Goal: Task Accomplishment & Management: Manage account settings

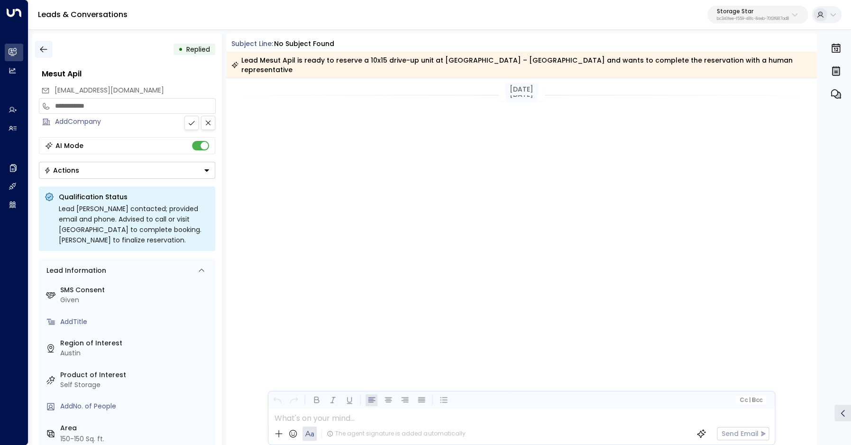
scroll to position [509, 0]
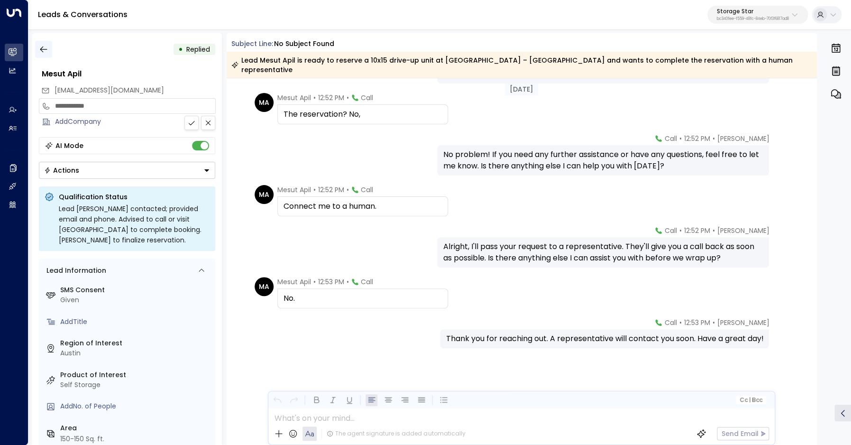
click at [42, 47] on icon "button" at bounding box center [43, 49] width 7 height 6
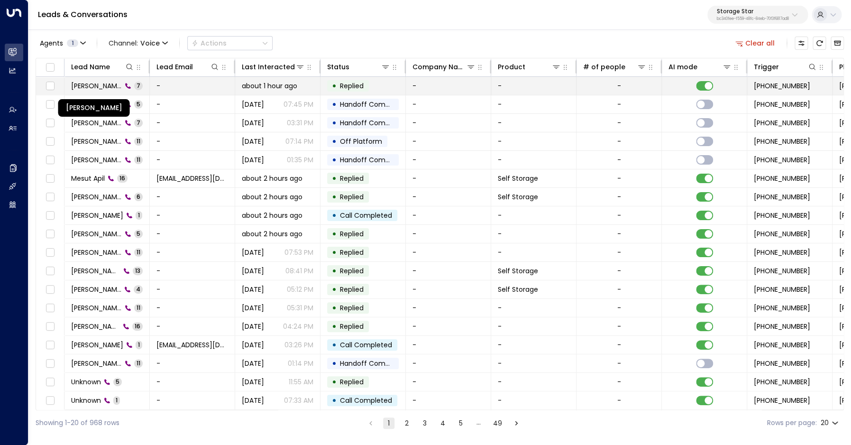
click at [94, 86] on span "[PERSON_NAME]" at bounding box center [96, 85] width 51 height 9
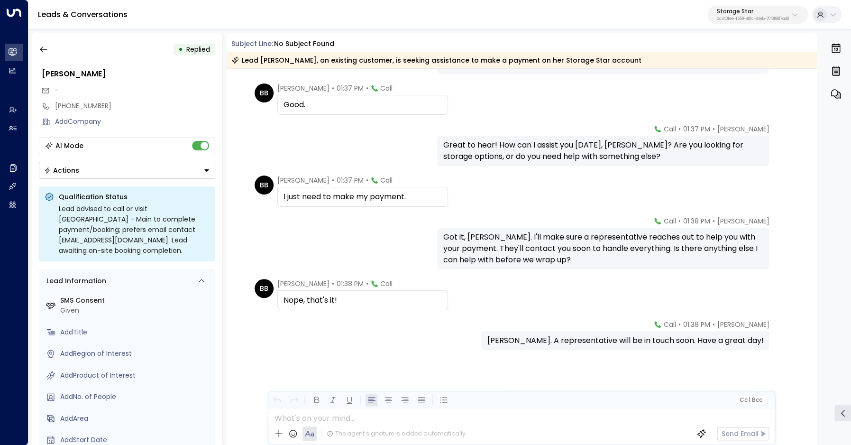
scroll to position [79, 0]
click at [72, 103] on div "[PHONE_NUMBER]" at bounding box center [135, 106] width 160 height 10
click at [72, 103] on input "**********" at bounding box center [133, 106] width 157 height 10
click at [46, 47] on icon "button" at bounding box center [43, 49] width 9 height 9
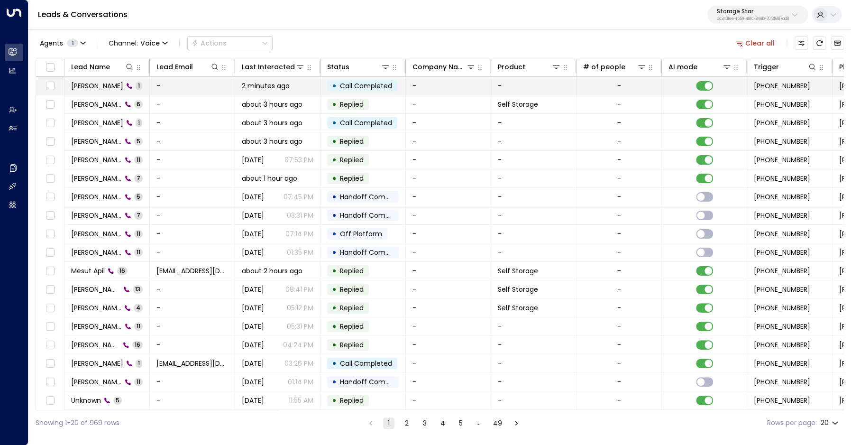
click at [100, 88] on span "[PERSON_NAME]" at bounding box center [97, 85] width 52 height 9
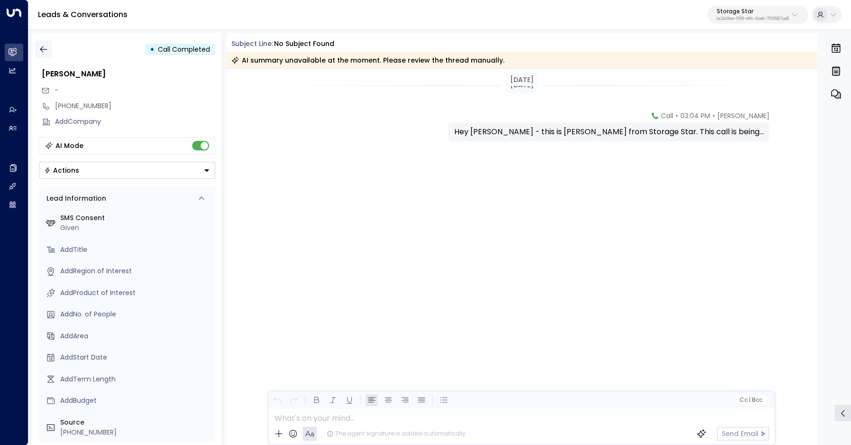
click at [48, 47] on icon "button" at bounding box center [43, 49] width 9 height 9
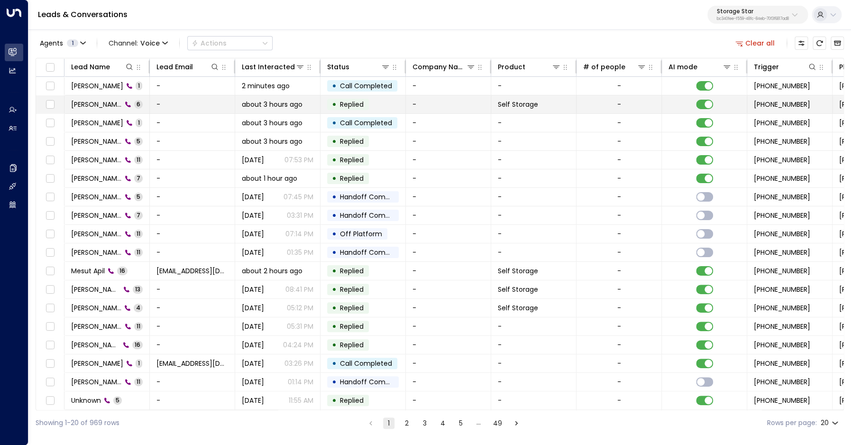
click at [101, 101] on span "[PERSON_NAME]" at bounding box center [96, 104] width 51 height 9
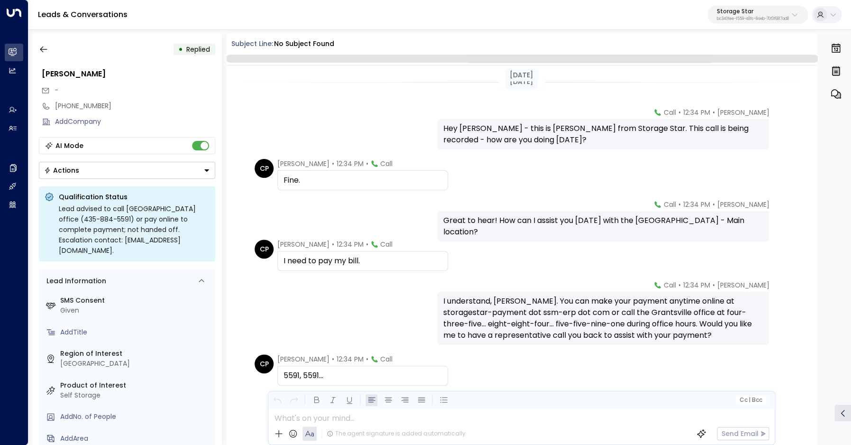
scroll to position [36, 0]
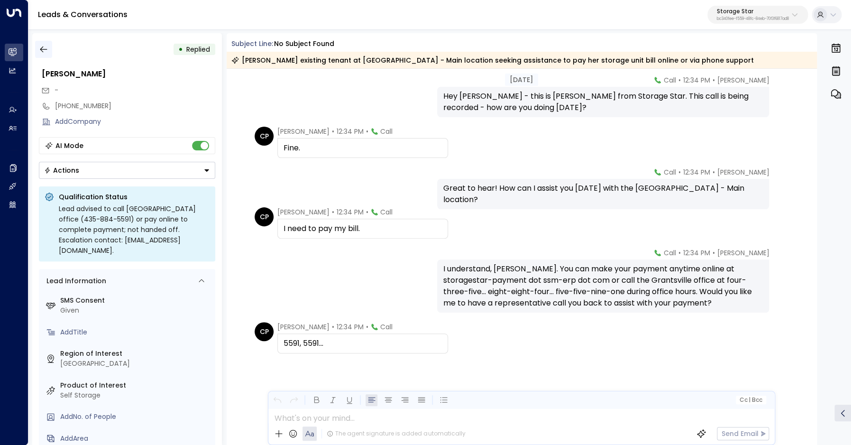
click at [46, 52] on icon "button" at bounding box center [43, 49] width 9 height 9
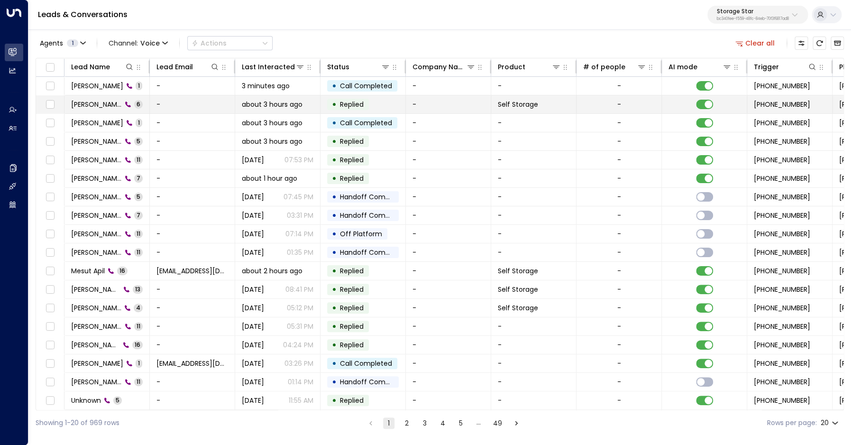
click at [122, 102] on div "[PERSON_NAME] 6" at bounding box center [107, 104] width 72 height 9
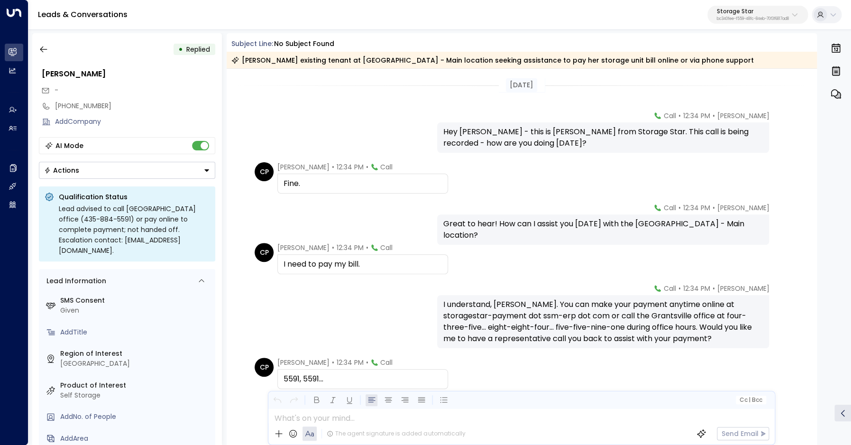
scroll to position [39, 0]
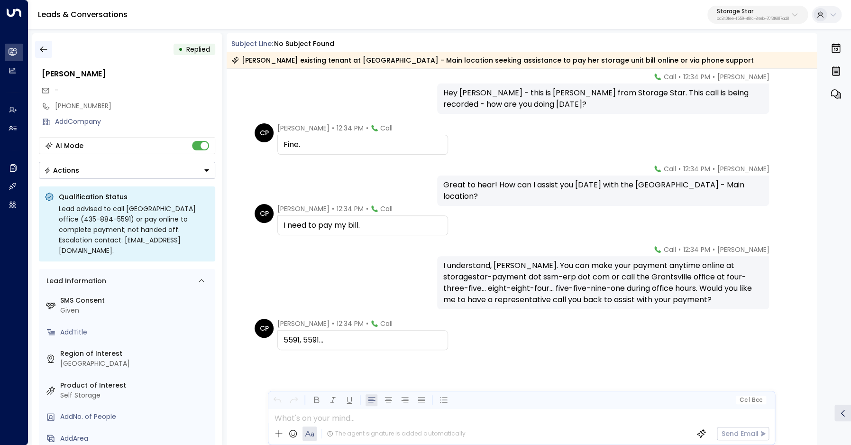
click at [42, 47] on icon "button" at bounding box center [43, 49] width 7 height 6
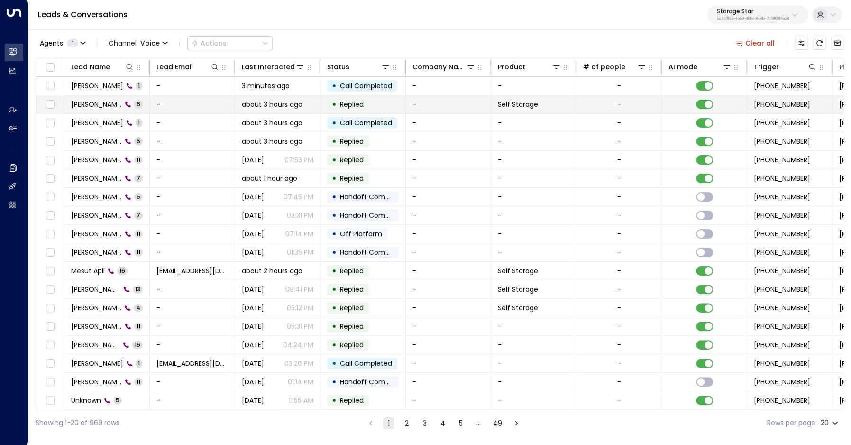
click at [100, 103] on span "[PERSON_NAME]" at bounding box center [96, 104] width 51 height 9
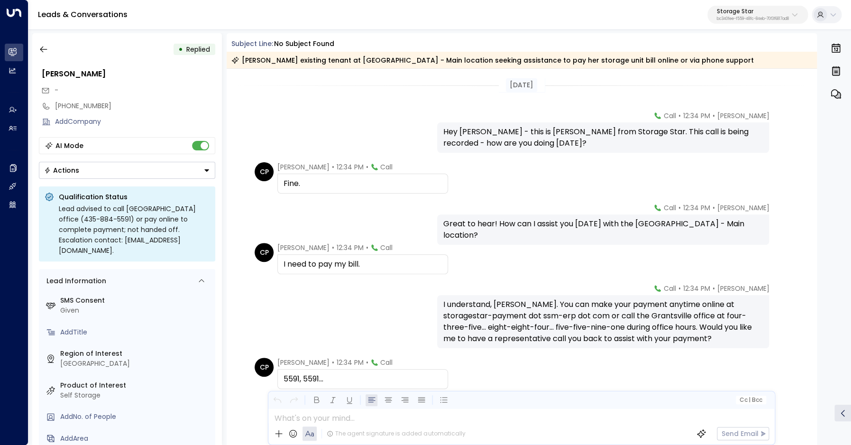
scroll to position [39, 0]
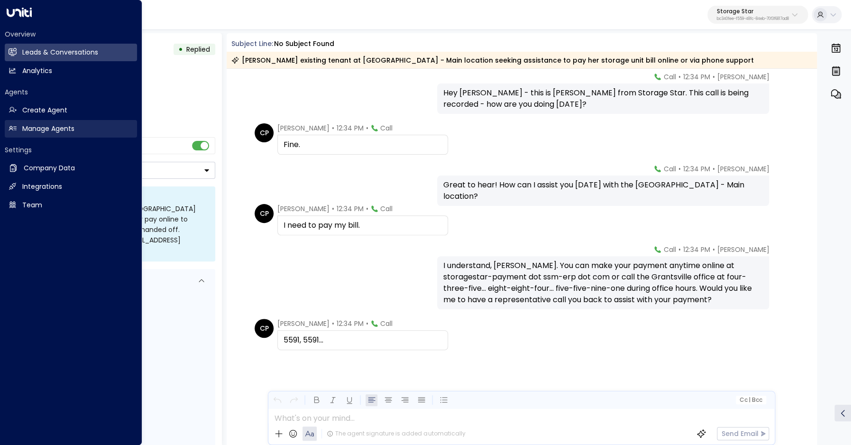
click at [35, 131] on h2 "Manage Agents" at bounding box center [48, 129] width 52 height 10
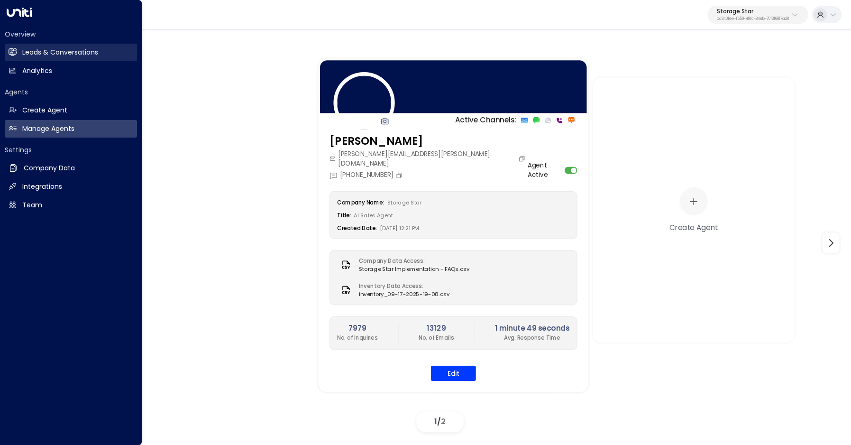
click at [13, 49] on icon at bounding box center [13, 52] width 8 height 8
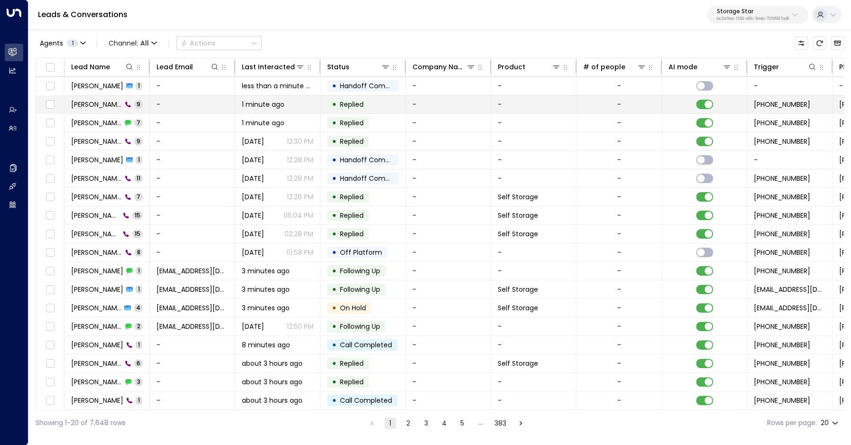
click at [125, 105] on icon at bounding box center [128, 104] width 7 height 7
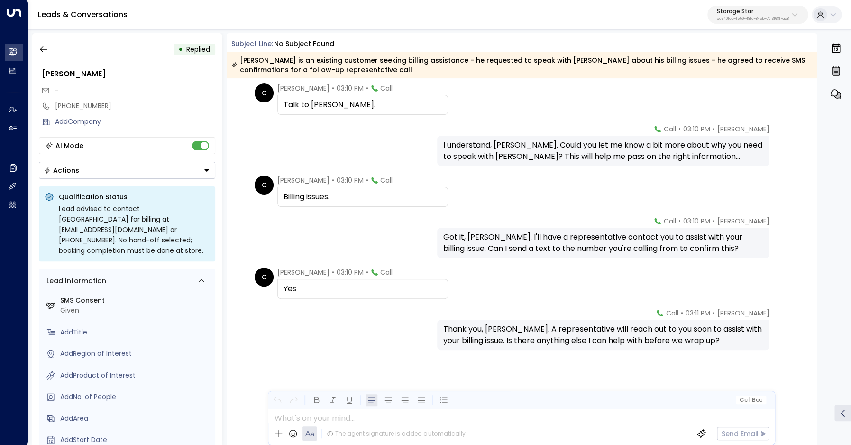
scroll to position [169, 0]
click at [45, 52] on icon "button" at bounding box center [43, 49] width 9 height 9
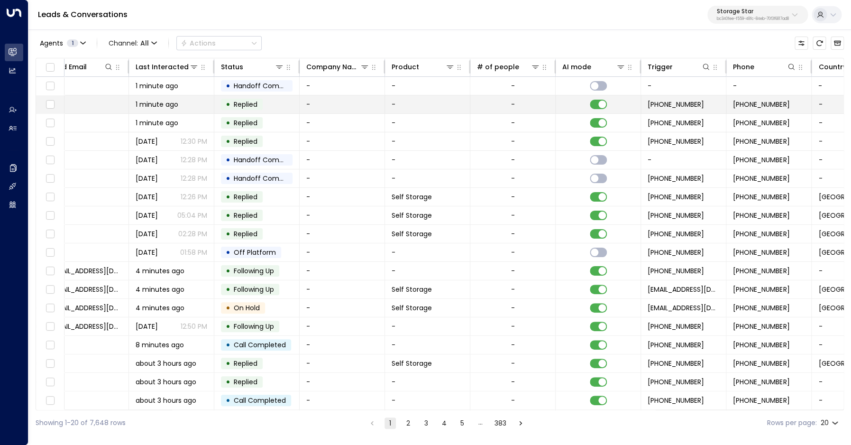
scroll to position [0, 331]
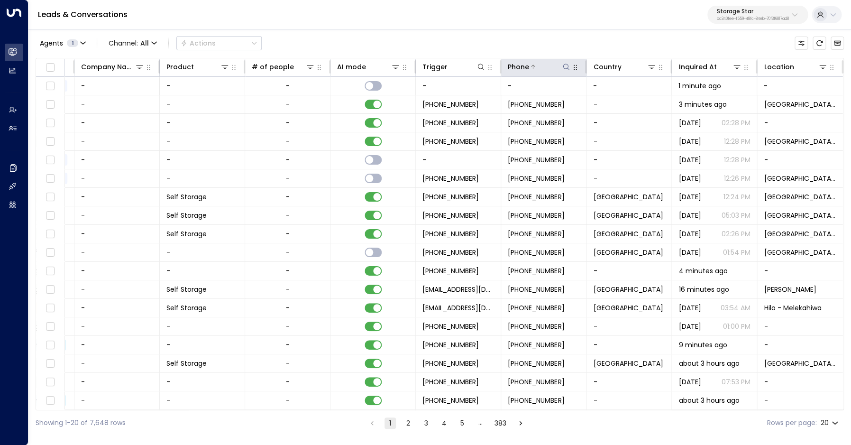
click at [566, 69] on icon at bounding box center [566, 67] width 6 height 6
type input "**********"
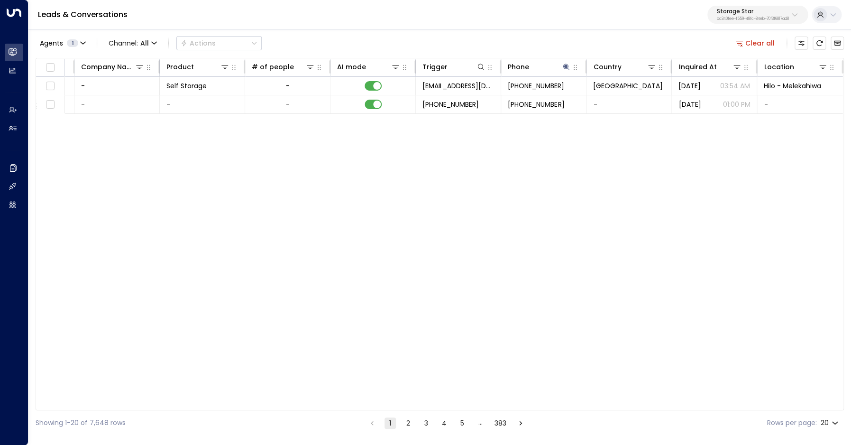
click at [563, 43] on div "Agents 1 Channel: All Actions Clear all" at bounding box center [440, 43] width 808 height 20
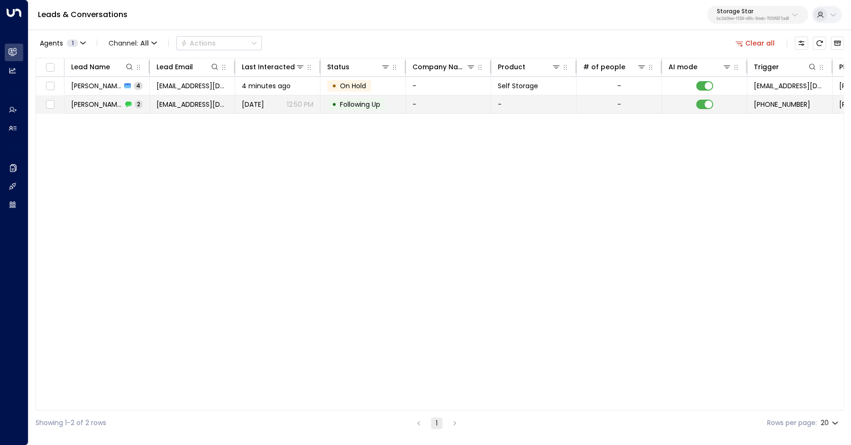
click at [95, 98] on td "[PERSON_NAME] 2" at bounding box center [106, 104] width 85 height 18
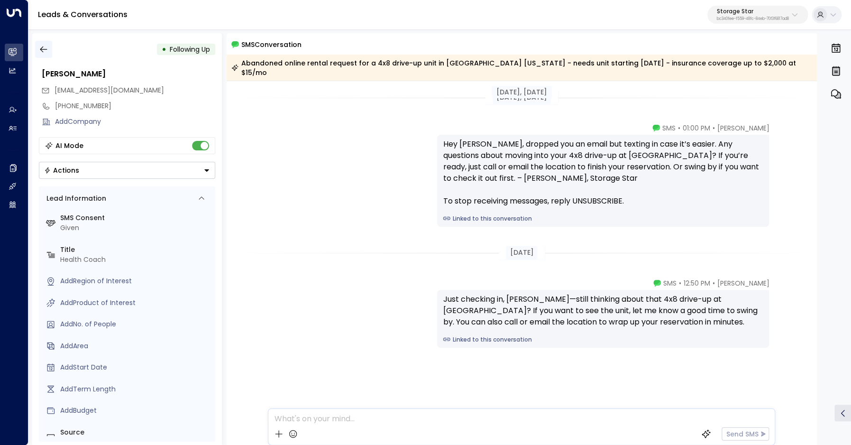
click at [40, 49] on icon "button" at bounding box center [43, 49] width 9 height 9
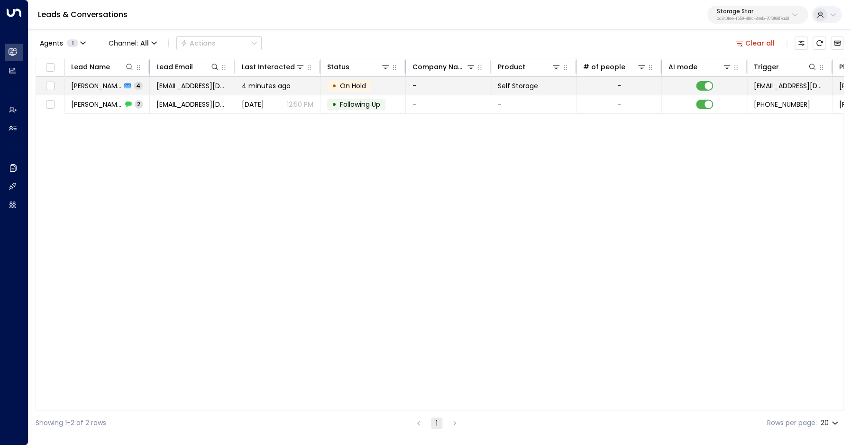
click at [91, 83] on span "[PERSON_NAME]" at bounding box center [96, 85] width 50 height 9
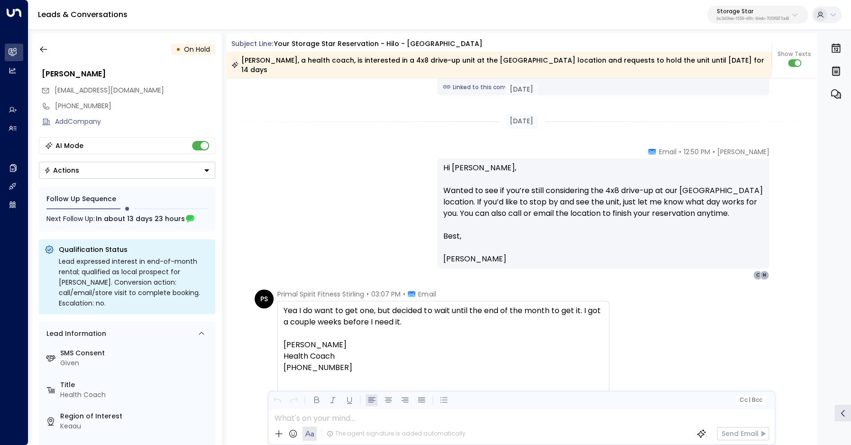
scroll to position [1115, 0]
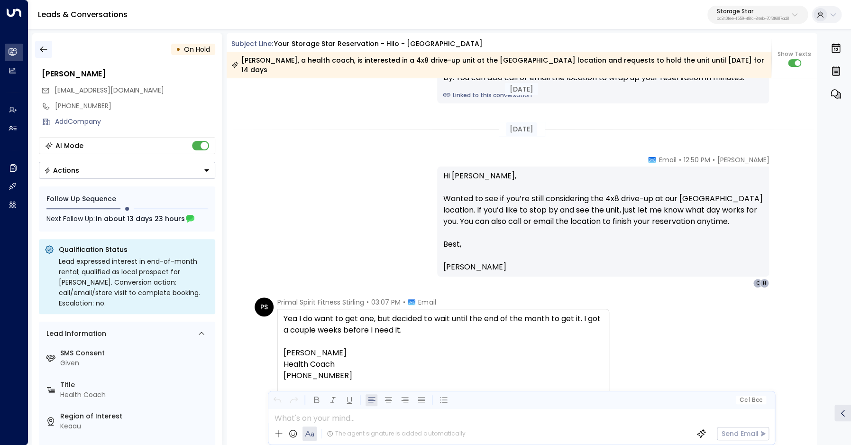
click at [43, 51] on icon "button" at bounding box center [43, 49] width 9 height 9
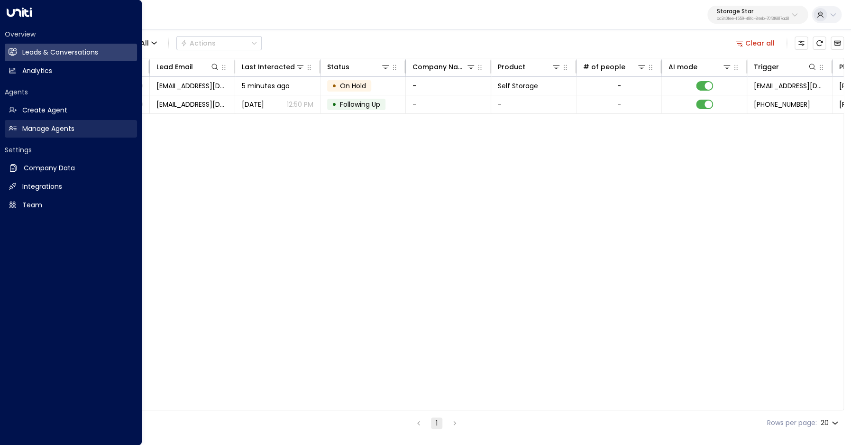
click at [15, 128] on icon at bounding box center [13, 128] width 8 height 8
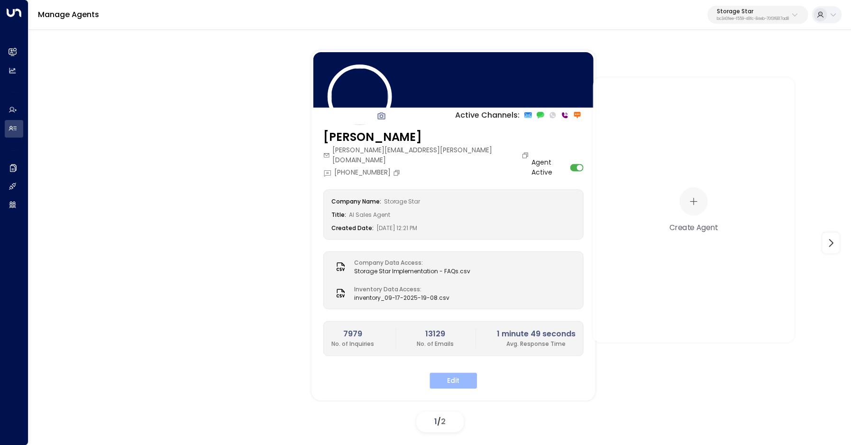
click at [451, 372] on button "Edit" at bounding box center [453, 380] width 47 height 16
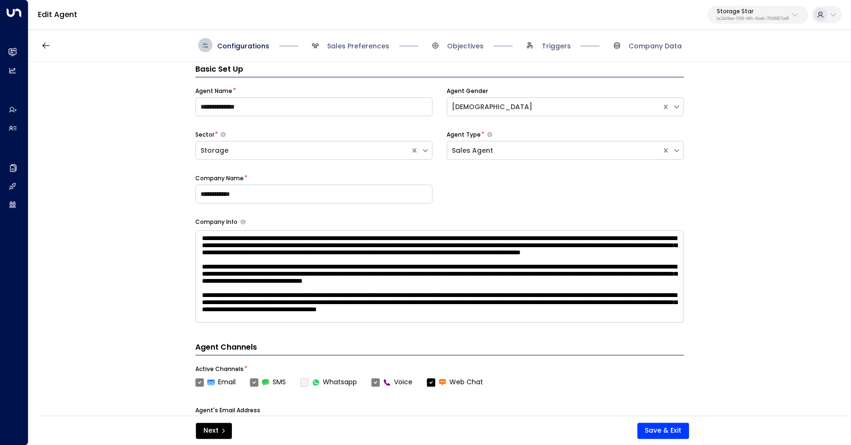
scroll to position [14, 0]
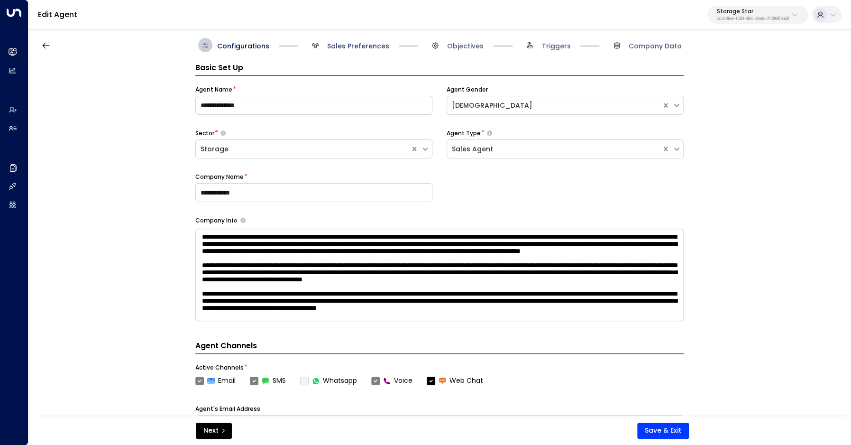
click at [348, 48] on span "Sales Preferences" at bounding box center [358, 45] width 62 height 9
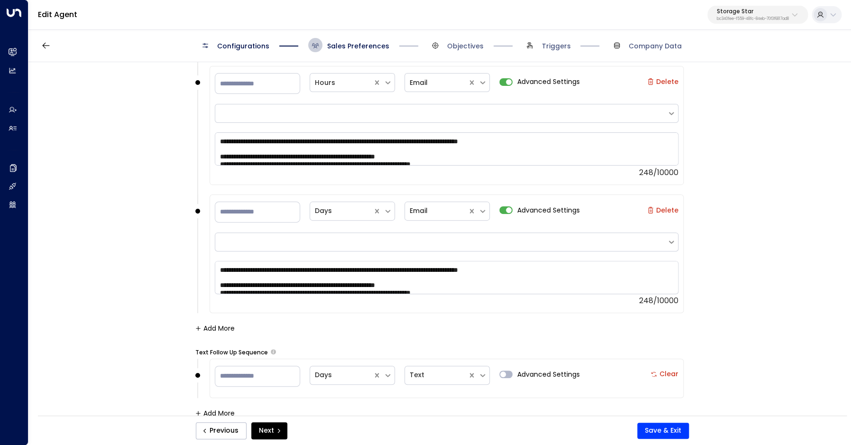
scroll to position [1613, 0]
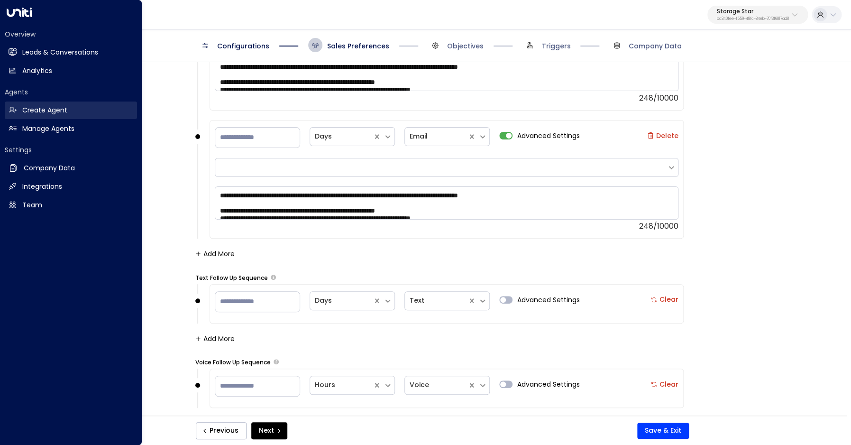
click at [41, 116] on link "Create Agent Create Agent" at bounding box center [71, 110] width 132 height 18
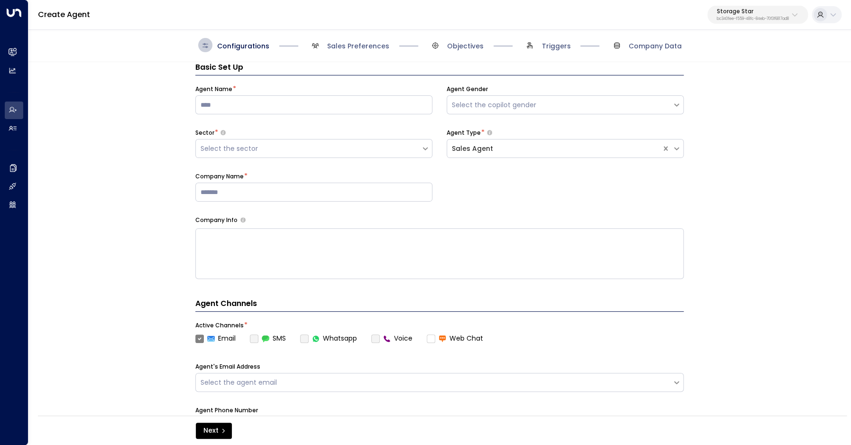
scroll to position [14, 0]
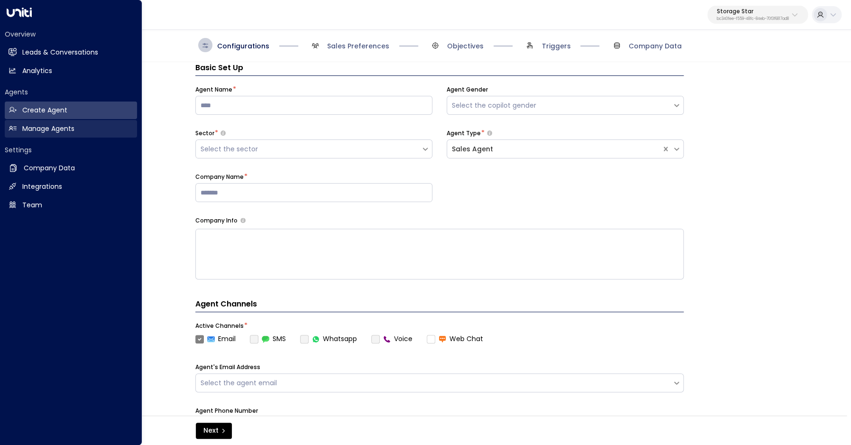
drag, startPoint x: 19, startPoint y: 129, endPoint x: 44, endPoint y: 130, distance: 25.2
click at [19, 129] on link "Manage Agents Manage Agents" at bounding box center [71, 129] width 132 height 18
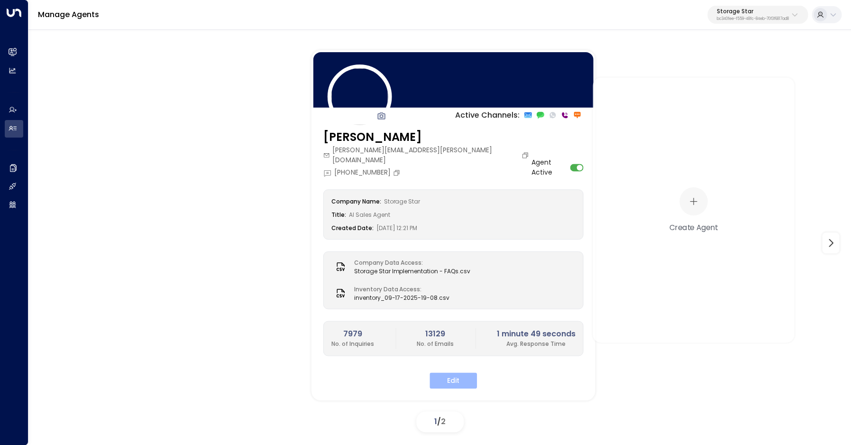
click at [450, 372] on button "Edit" at bounding box center [453, 380] width 47 height 16
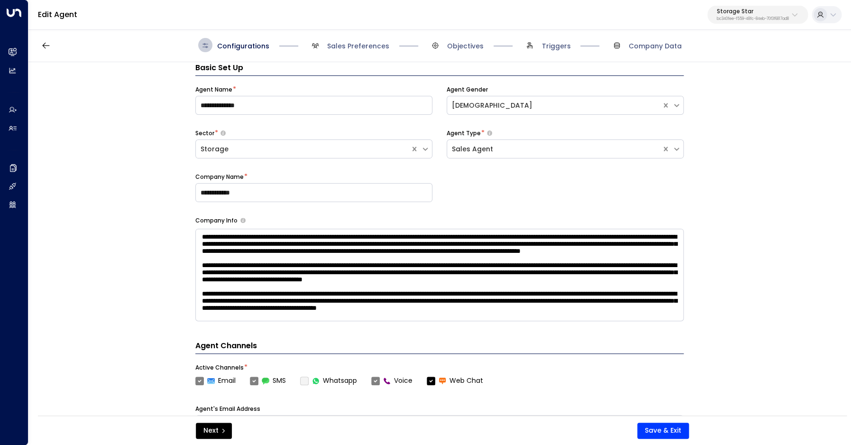
scroll to position [58, 0]
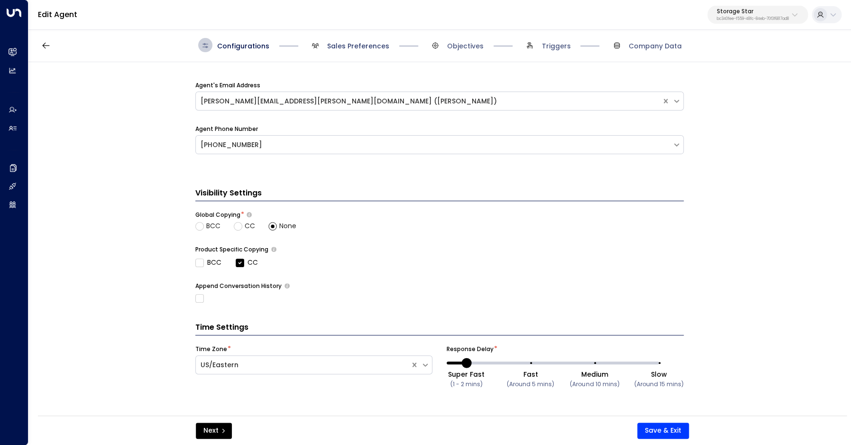
click at [345, 45] on span "Sales Preferences" at bounding box center [358, 45] width 62 height 9
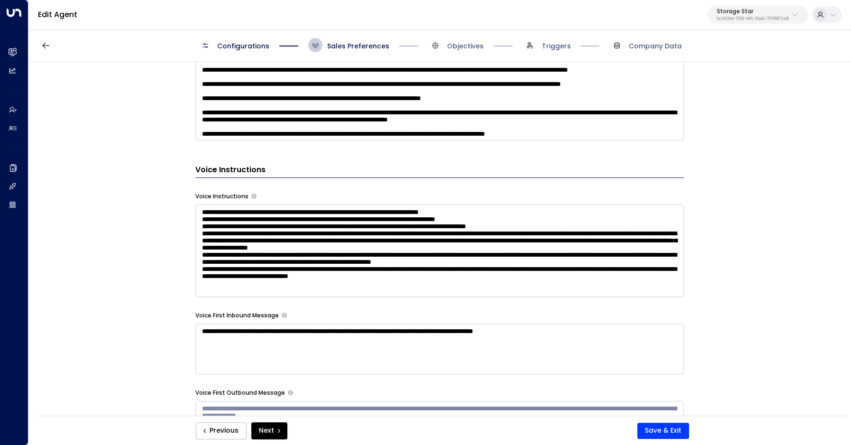
scroll to position [711, 0]
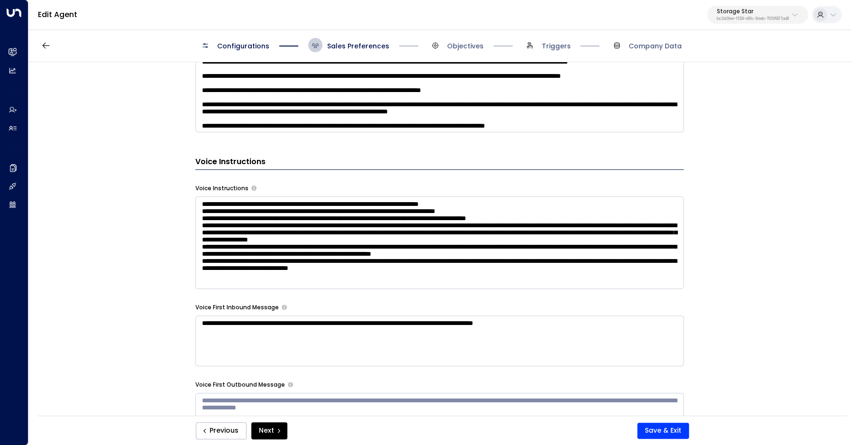
click at [204, 266] on textarea at bounding box center [439, 242] width 488 height 92
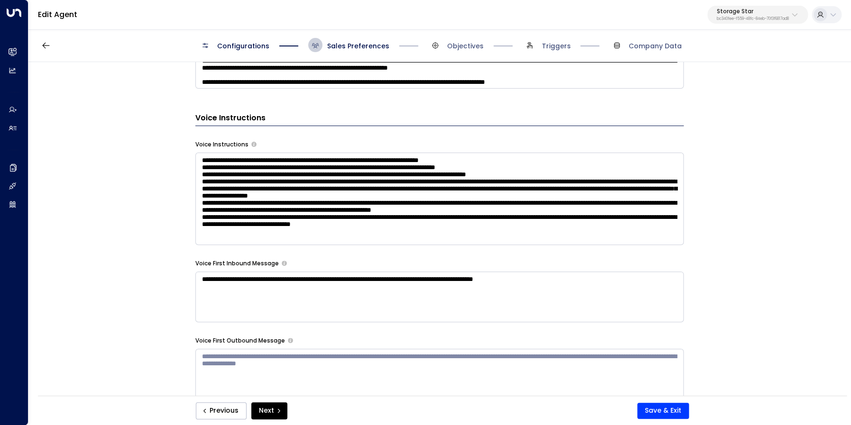
scroll to position [0, 0]
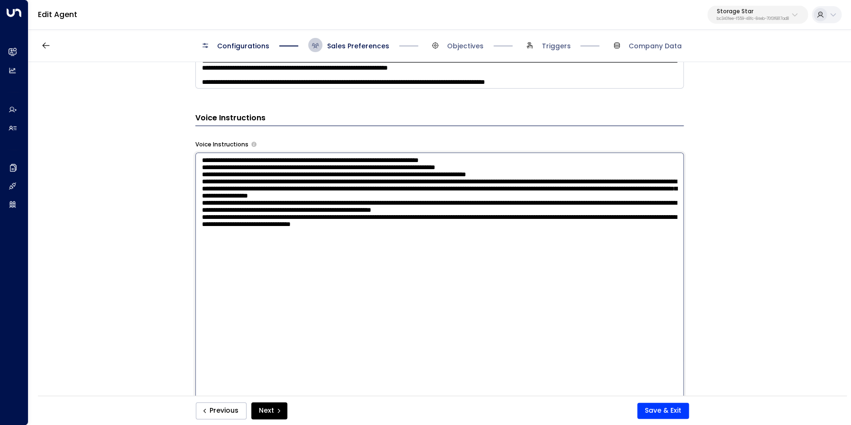
drag, startPoint x: 564, startPoint y: 233, endPoint x: 181, endPoint y: 244, distance: 383.8
click at [195, 244] on textarea at bounding box center [439, 282] width 488 height 259
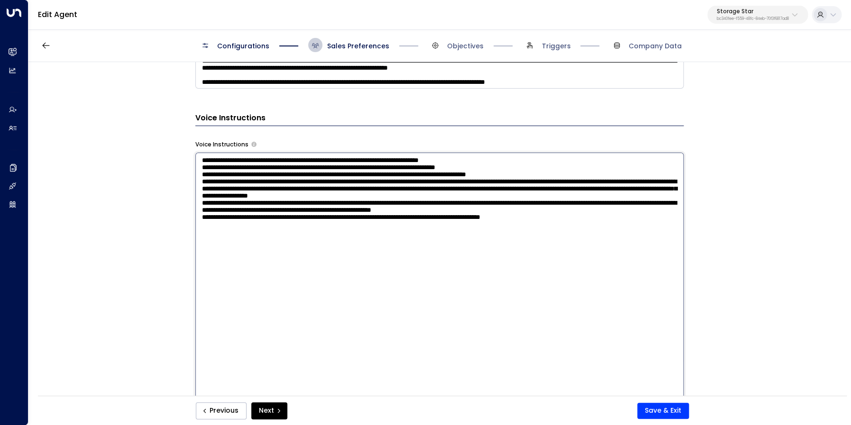
click at [395, 244] on textarea at bounding box center [439, 282] width 488 height 259
drag, startPoint x: 278, startPoint y: 252, endPoint x: 334, endPoint y: 253, distance: 56.4
click at [324, 252] on textarea at bounding box center [439, 282] width 488 height 259
paste textarea "***"
click at [297, 252] on textarea at bounding box center [439, 282] width 488 height 259
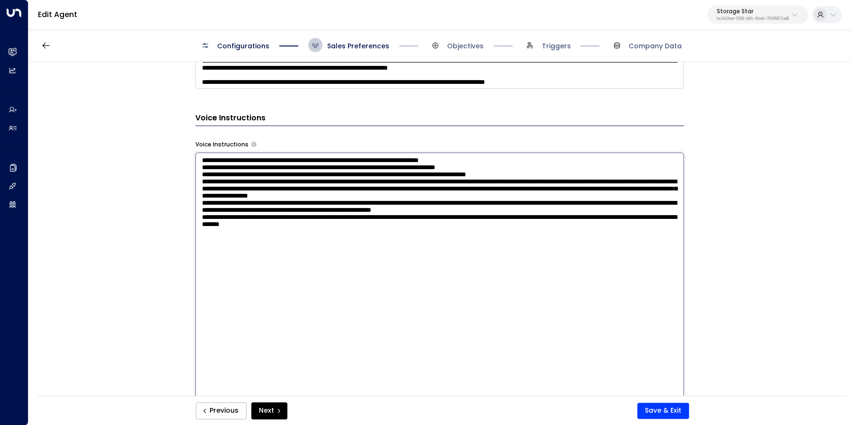
drag, startPoint x: 352, startPoint y: 243, endPoint x: 372, endPoint y: 244, distance: 19.5
click at [353, 243] on textarea at bounding box center [439, 282] width 488 height 259
click at [399, 242] on textarea at bounding box center [439, 282] width 488 height 259
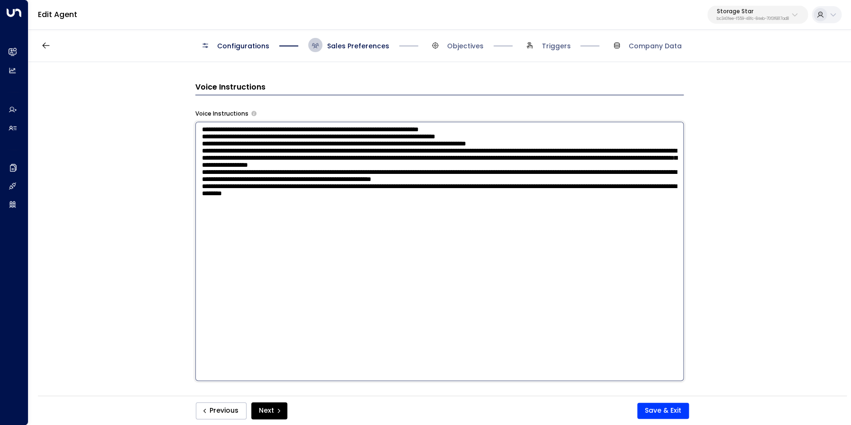
scroll to position [786, 0]
type textarea "**********"
click at [667, 411] on button "Save & Exit" at bounding box center [663, 411] width 52 height 16
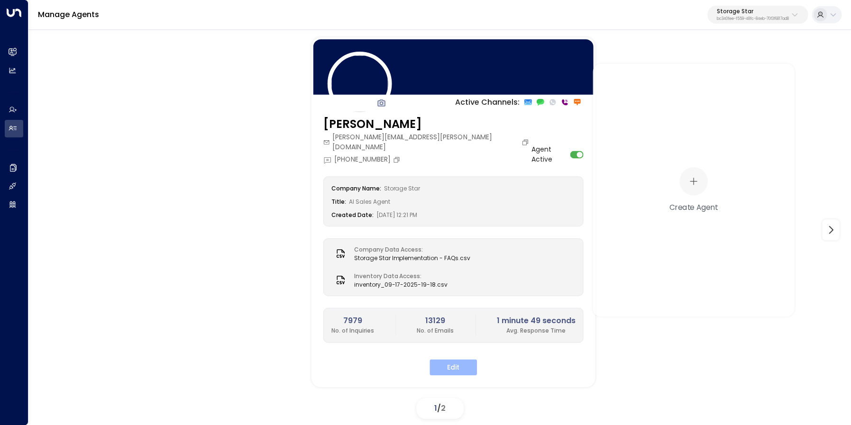
click at [456, 359] on button "Edit" at bounding box center [453, 367] width 47 height 16
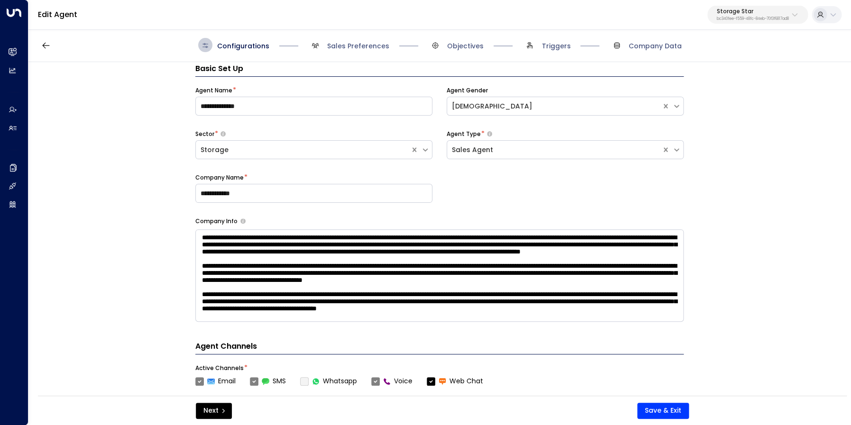
scroll to position [14, 0]
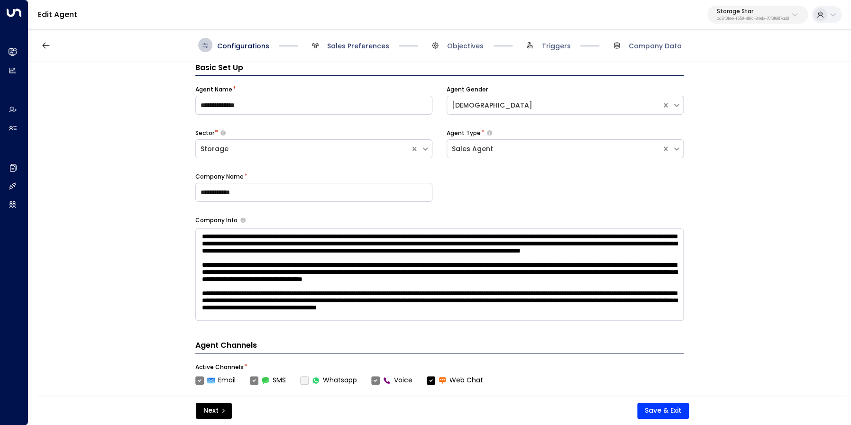
click at [350, 49] on span "Sales Preferences" at bounding box center [358, 45] width 62 height 9
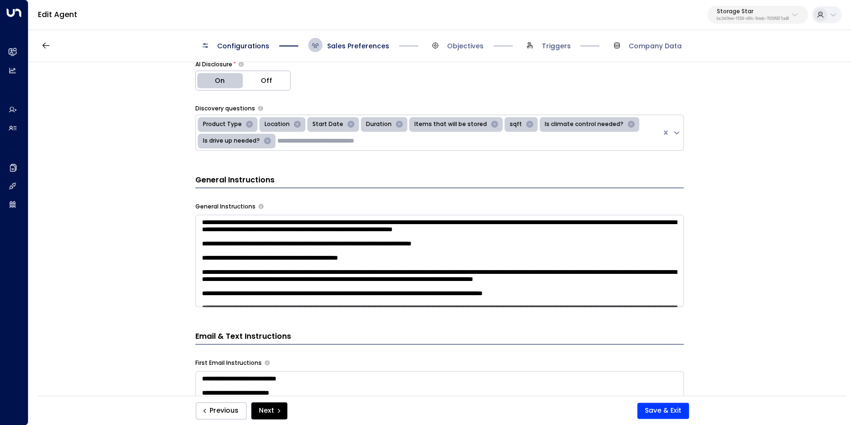
scroll to position [0, 0]
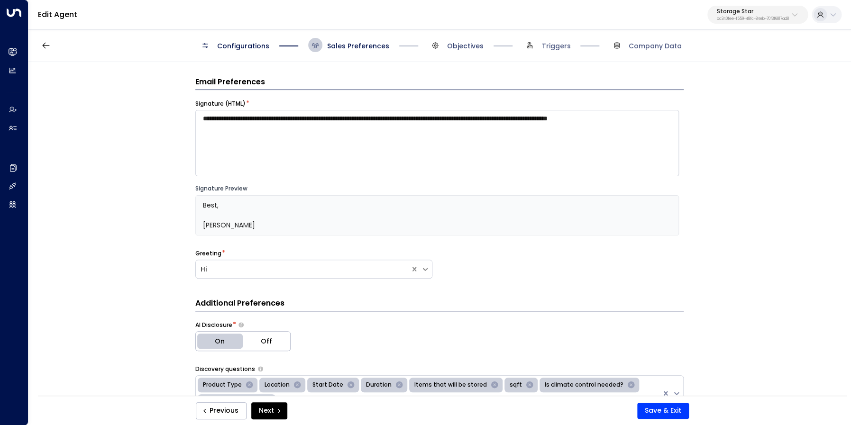
click at [454, 43] on span "Objectives" at bounding box center [465, 45] width 37 height 9
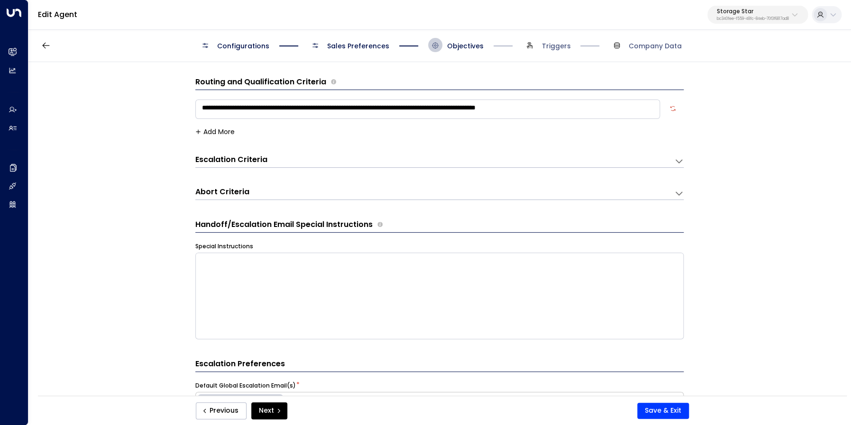
click at [511, 161] on div "Escalation Criteria Reset" at bounding box center [429, 160] width 469 height 11
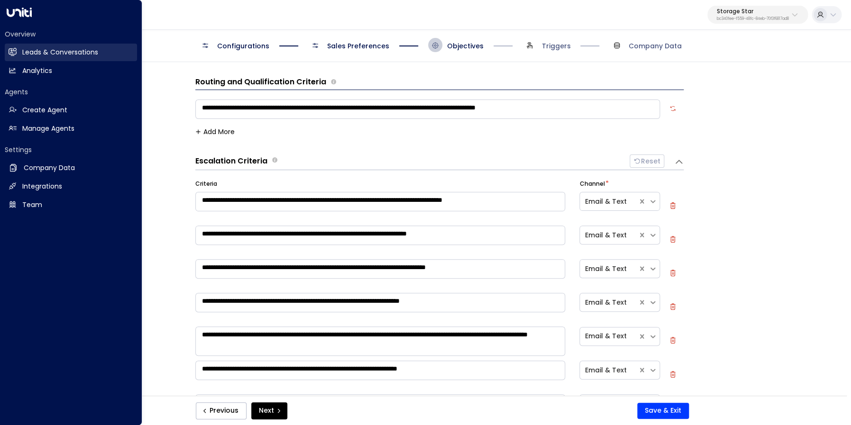
click at [26, 51] on h2 "Leads & Conversations" at bounding box center [60, 52] width 76 height 10
